Goal: Check status: Check status

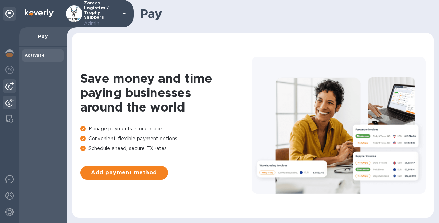
click at [9, 107] on img at bounding box center [9, 103] width 8 height 8
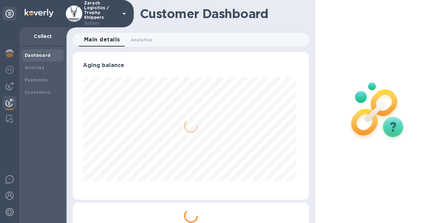
scroll to position [148, 233]
click at [29, 71] on div "Invoices" at bounding box center [43, 68] width 42 height 12
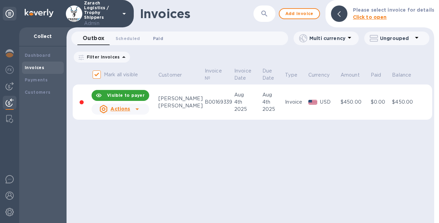
click at [153, 40] on span "Paid 0" at bounding box center [158, 38] width 10 height 7
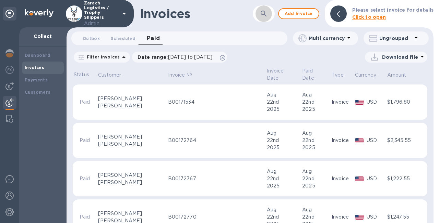
click at [268, 10] on icon "button" at bounding box center [263, 14] width 8 height 8
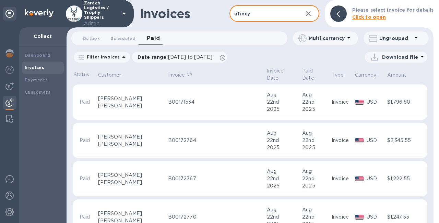
type input "utincy"
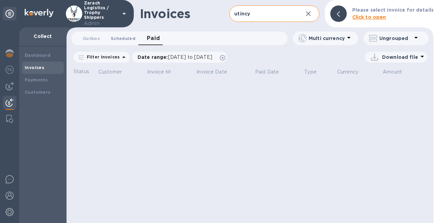
click at [125, 37] on span "Scheduled 0" at bounding box center [123, 38] width 25 height 7
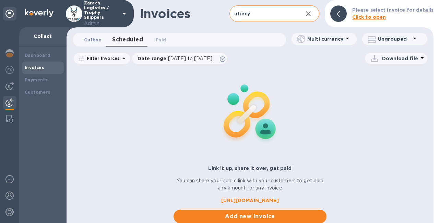
click at [93, 38] on span "Outbox 0" at bounding box center [92, 39] width 17 height 7
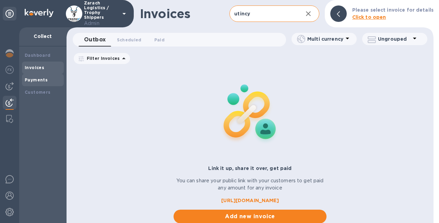
click at [44, 81] on b "Payments" at bounding box center [36, 79] width 23 height 5
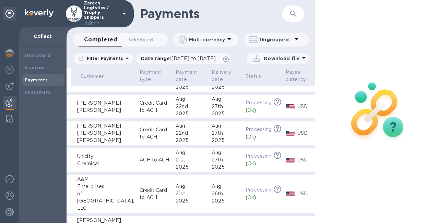
scroll to position [98, 0]
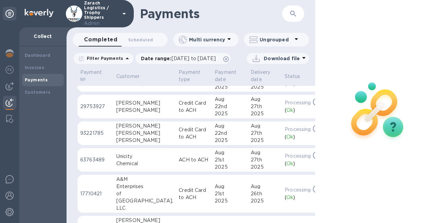
click at [176, 167] on td "ACH to ACH" at bounding box center [194, 160] width 36 height 24
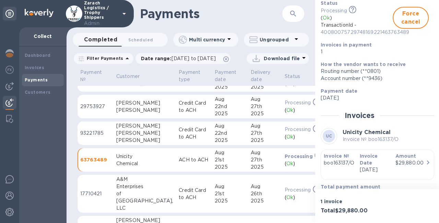
scroll to position [97, 0]
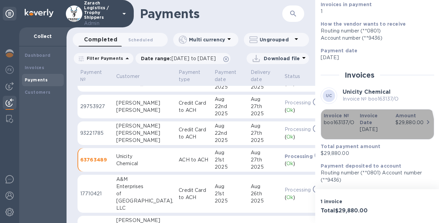
click at [369, 126] on p "[DATE]" at bounding box center [375, 129] width 30 height 7
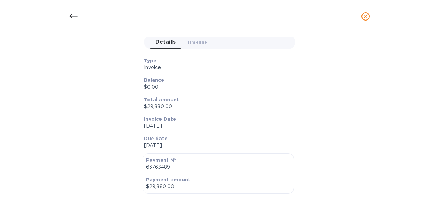
scroll to position [0, 0]
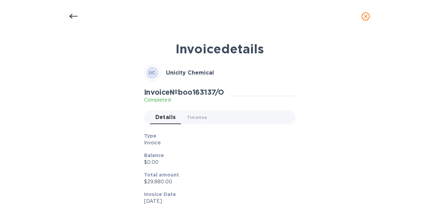
click at [74, 15] on icon at bounding box center [73, 16] width 8 height 8
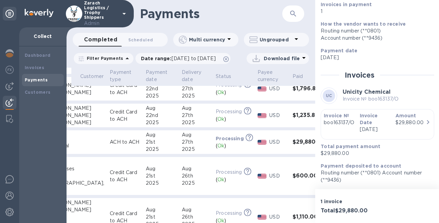
scroll to position [97, 0]
